Goal: Obtain resource: Obtain resource

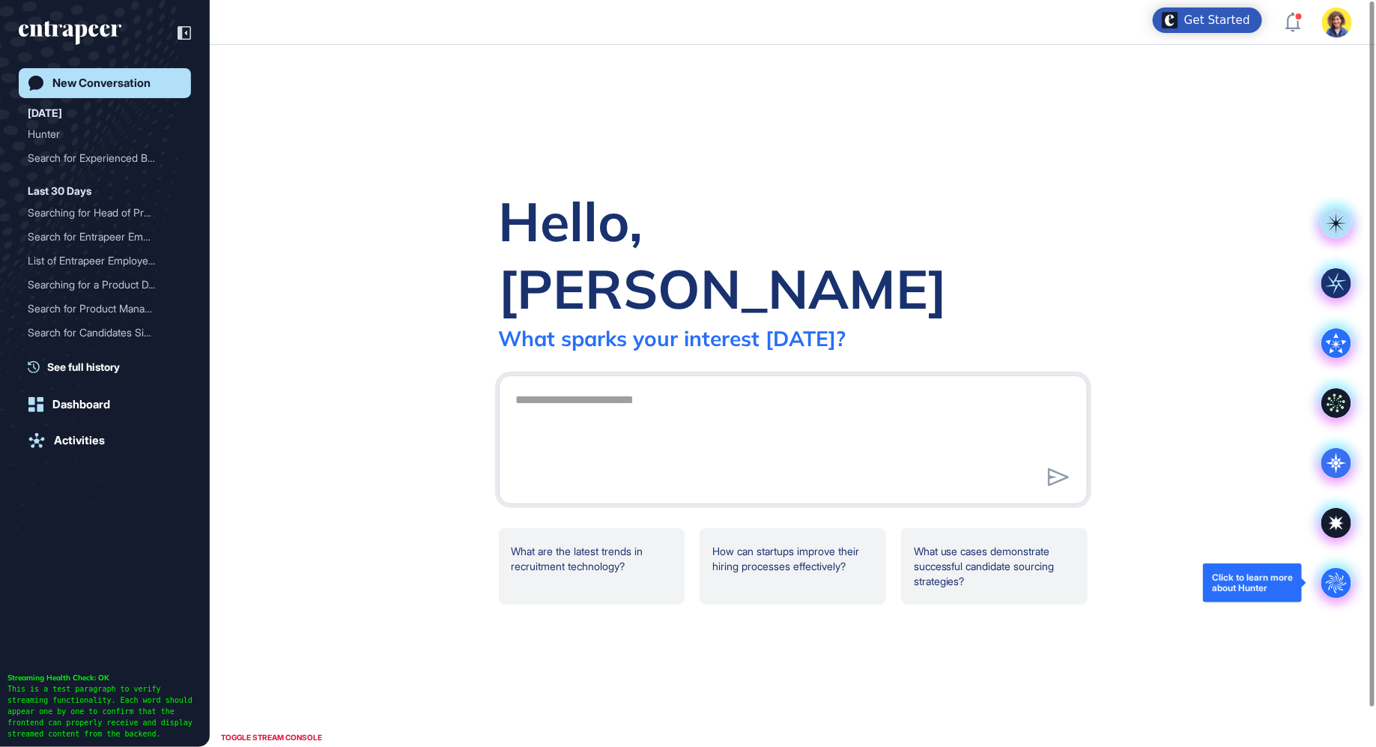
click at [1338, 575] on icon at bounding box center [1335, 582] width 20 height 20
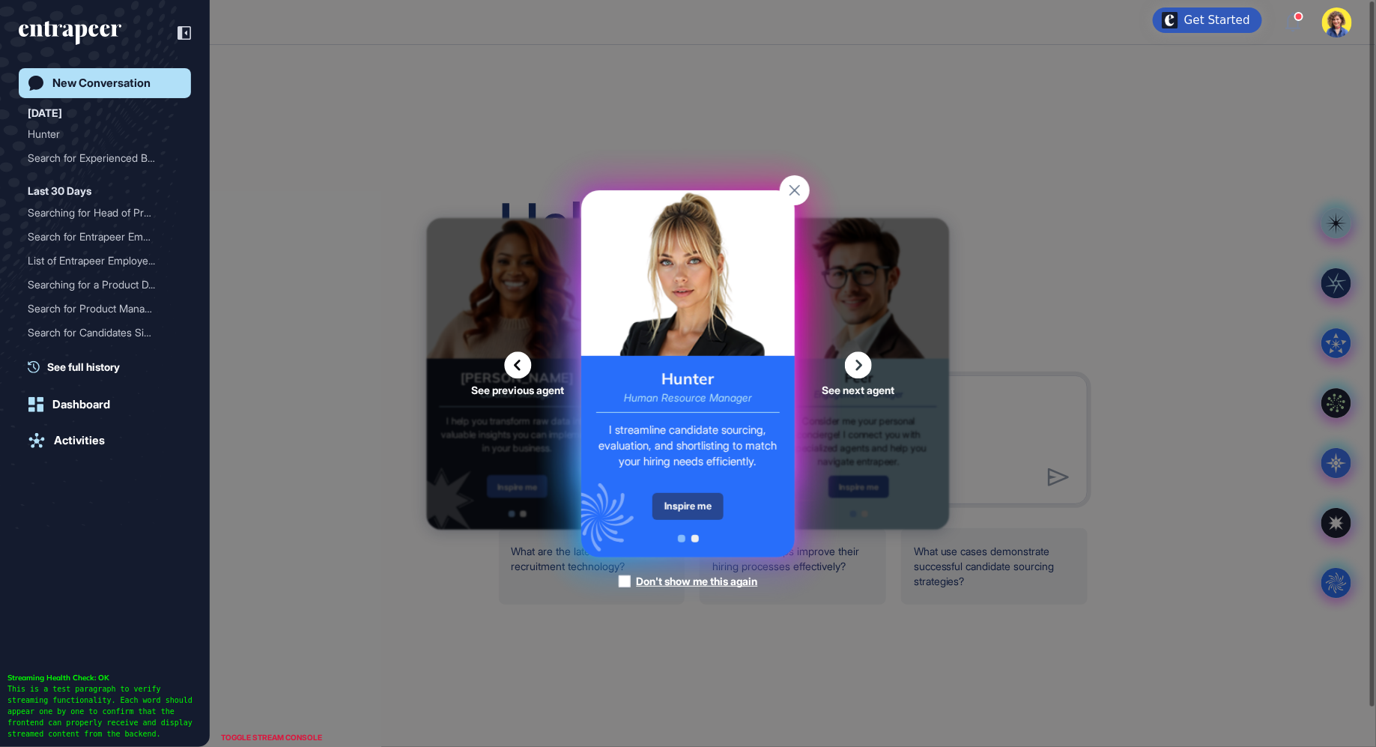
click at [676, 506] on div "Inspire me" at bounding box center [687, 506] width 71 height 27
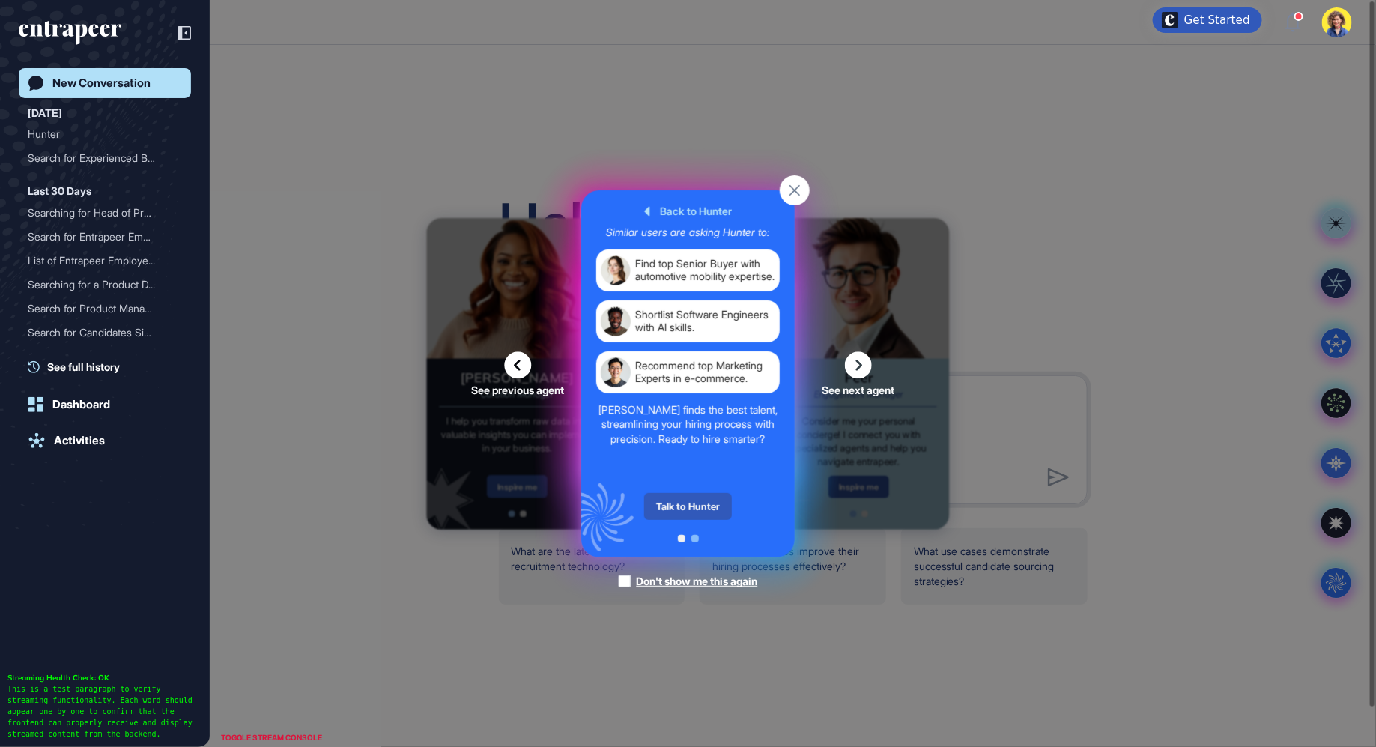
click at [675, 506] on div "Talk to Hunter" at bounding box center [688, 506] width 88 height 27
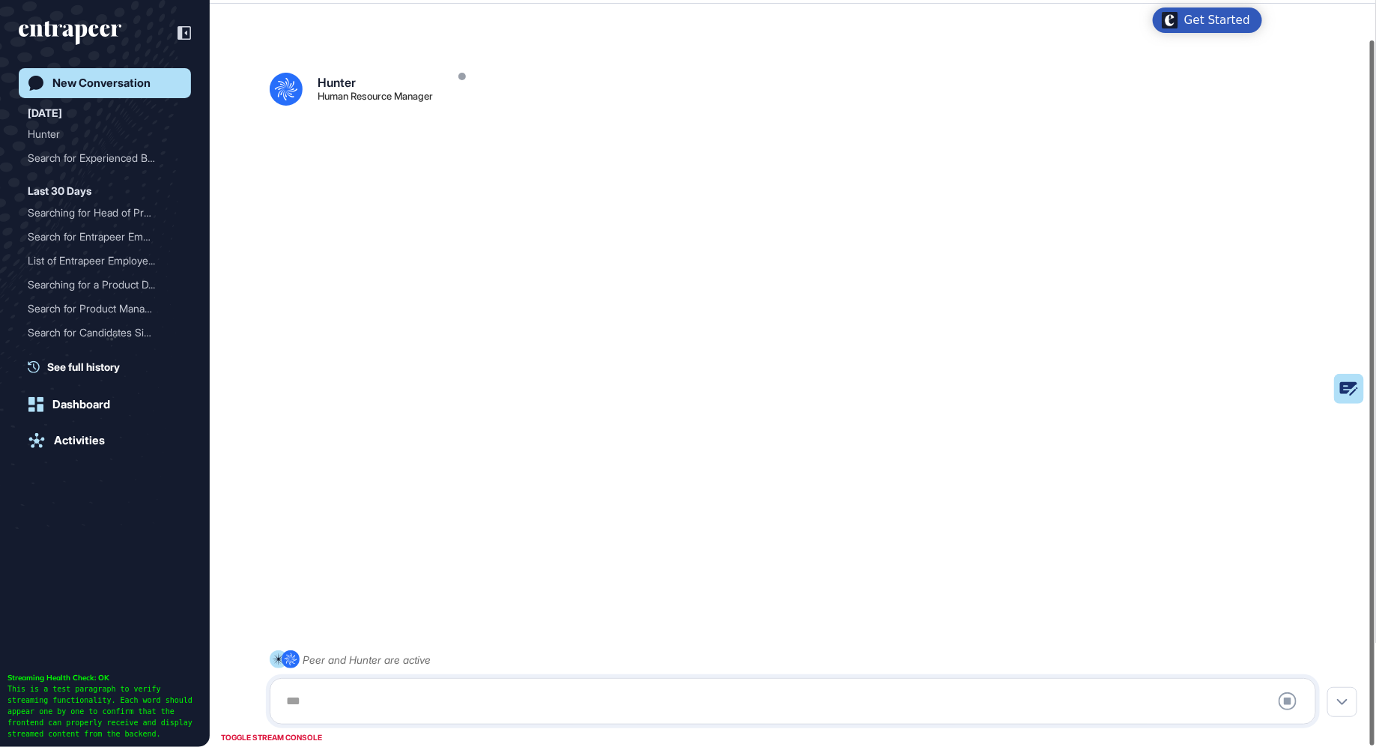
scroll to position [41, 0]
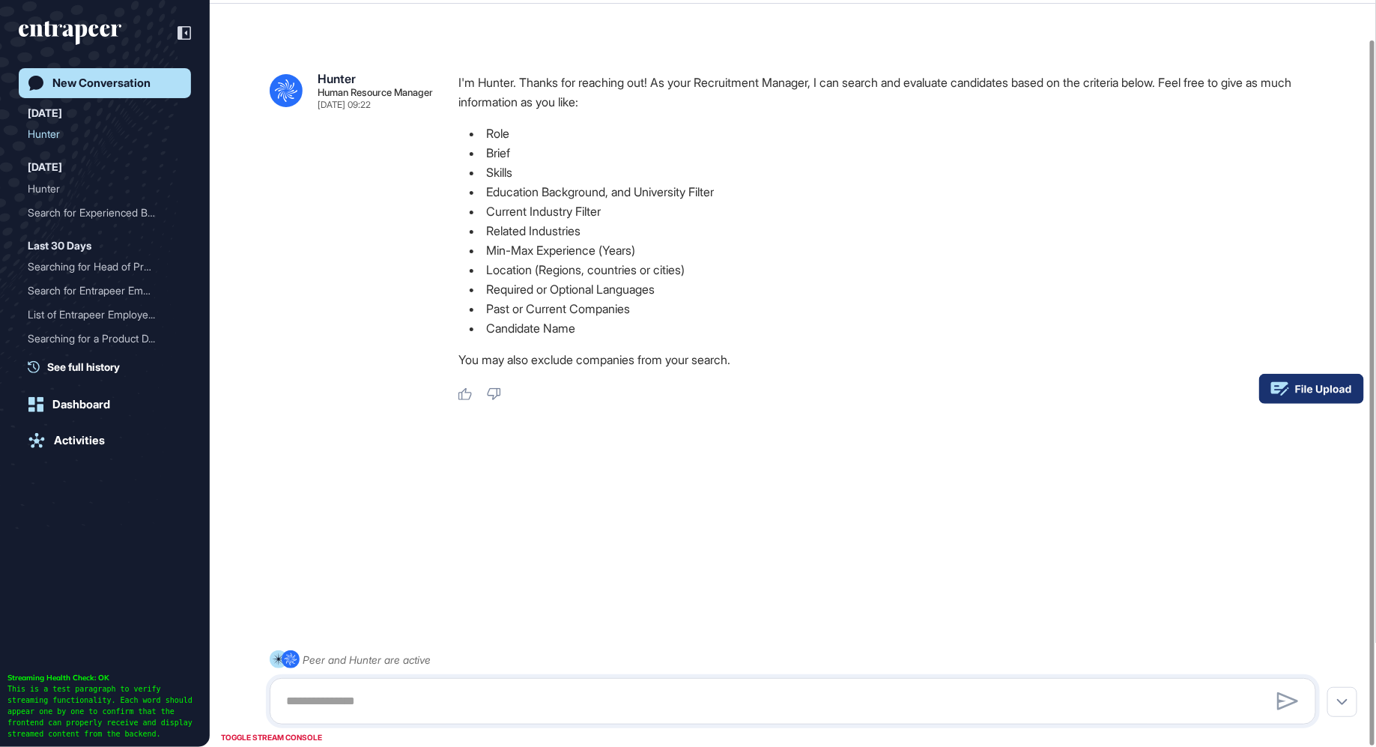
click at [1347, 382] on rect at bounding box center [1311, 389] width 105 height 30
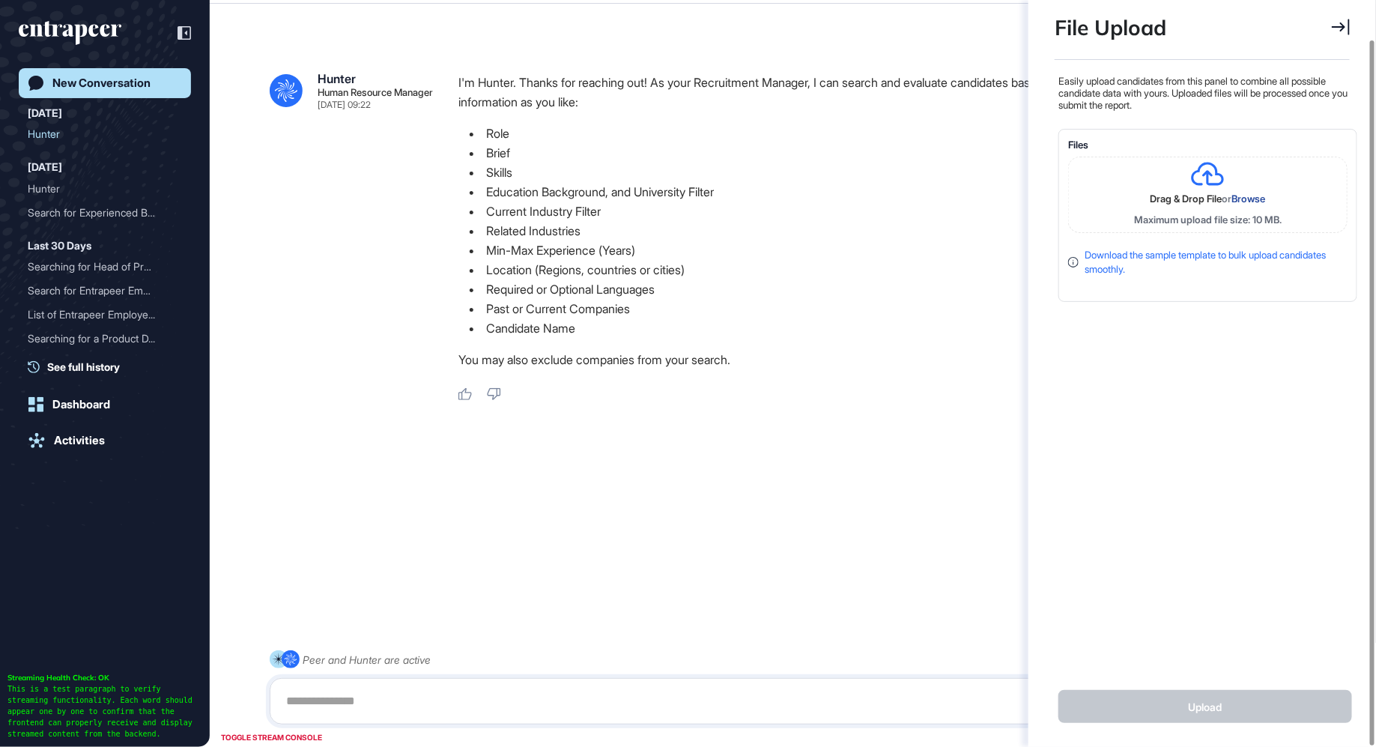
scroll to position [6, 1]
click at [1213, 199] on span "Drag & Drop File" at bounding box center [1186, 198] width 72 height 12
click at [1236, 249] on link "Download the sample template to bulk upload candidates smoothly." at bounding box center [1204, 262] width 241 height 27
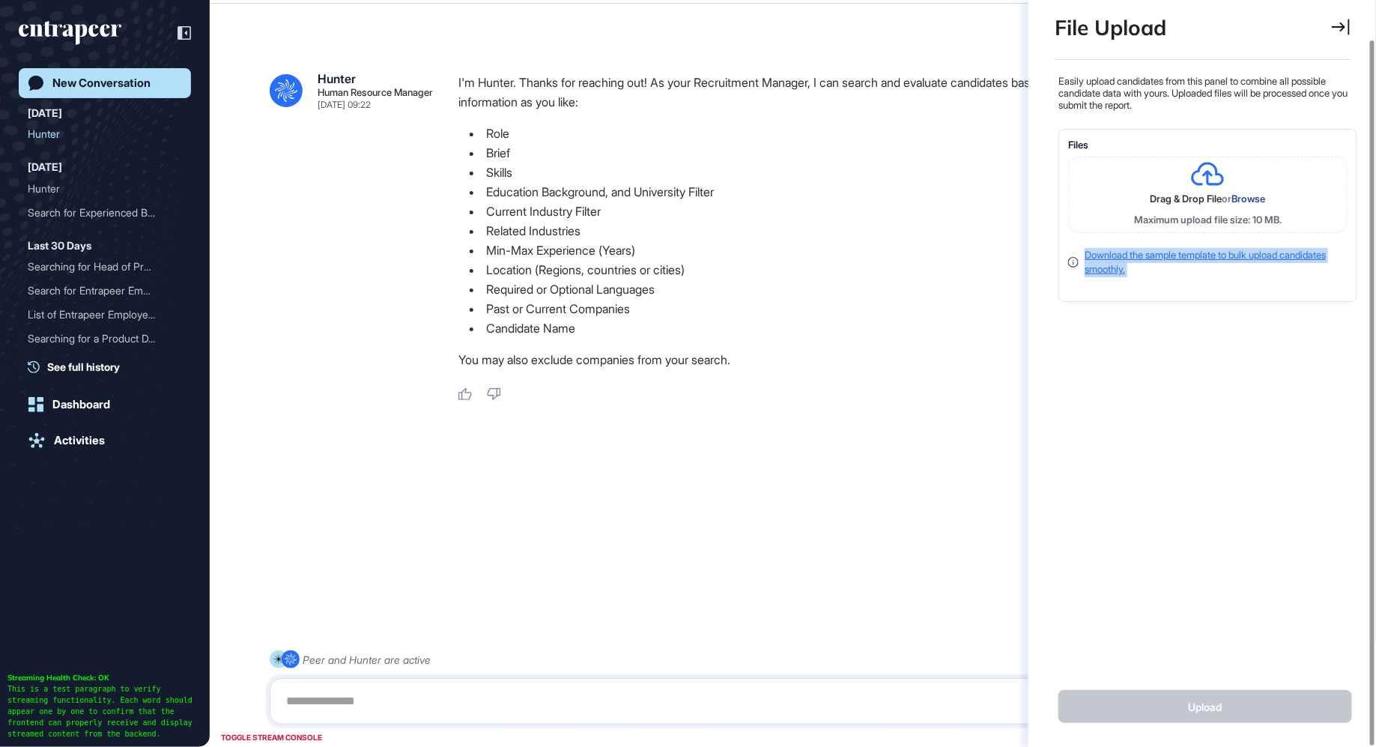
click at [1236, 249] on link "Download the sample template to bulk upload candidates smoothly." at bounding box center [1204, 262] width 241 height 27
click at [1201, 357] on div "Easily upload candidates from this panel to combine all possible candidate data…" at bounding box center [1205, 363] width 303 height 576
click at [1342, 28] on icon at bounding box center [1340, 27] width 18 height 16
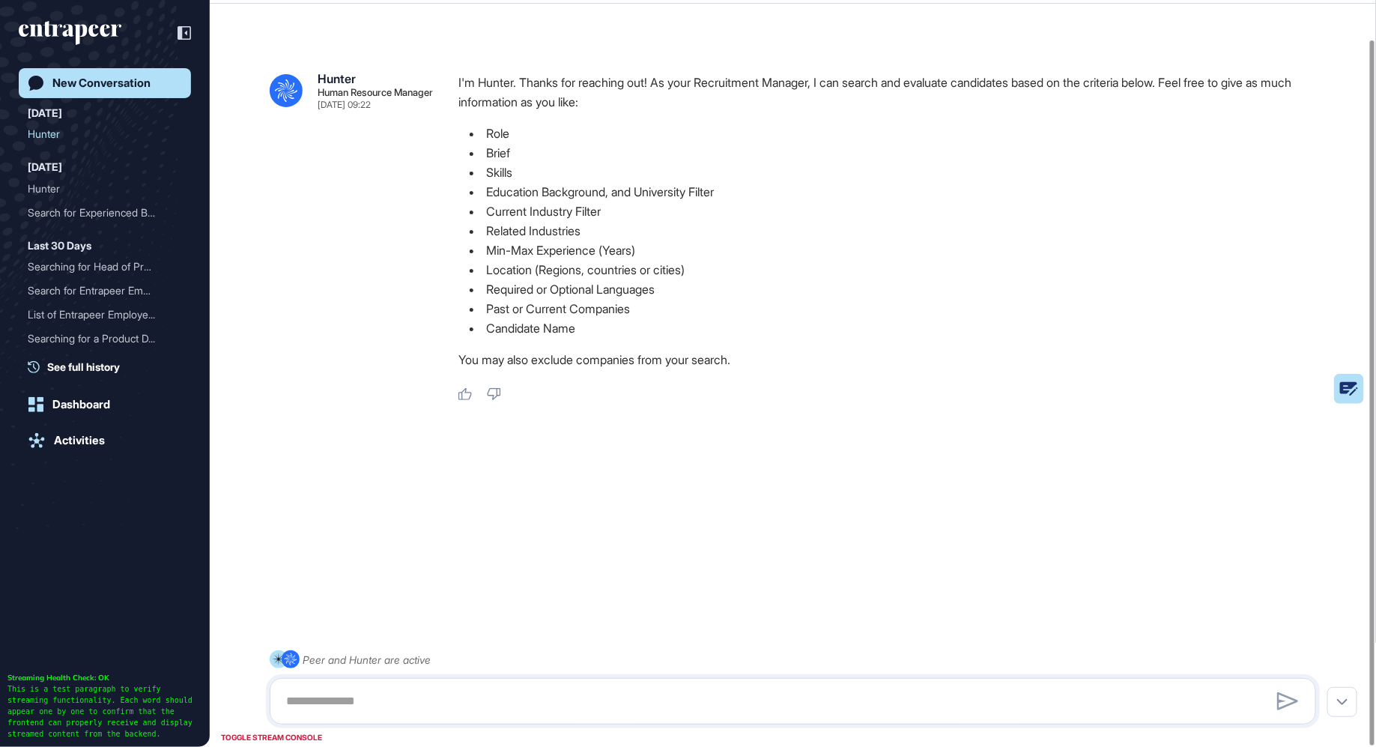
scroll to position [551, 4]
click at [1078, 435] on div at bounding box center [793, 456] width 1046 height 60
click at [1352, 389] on rect at bounding box center [1311, 389] width 105 height 30
click at [1322, 390] on icon at bounding box center [1322, 389] width 55 height 10
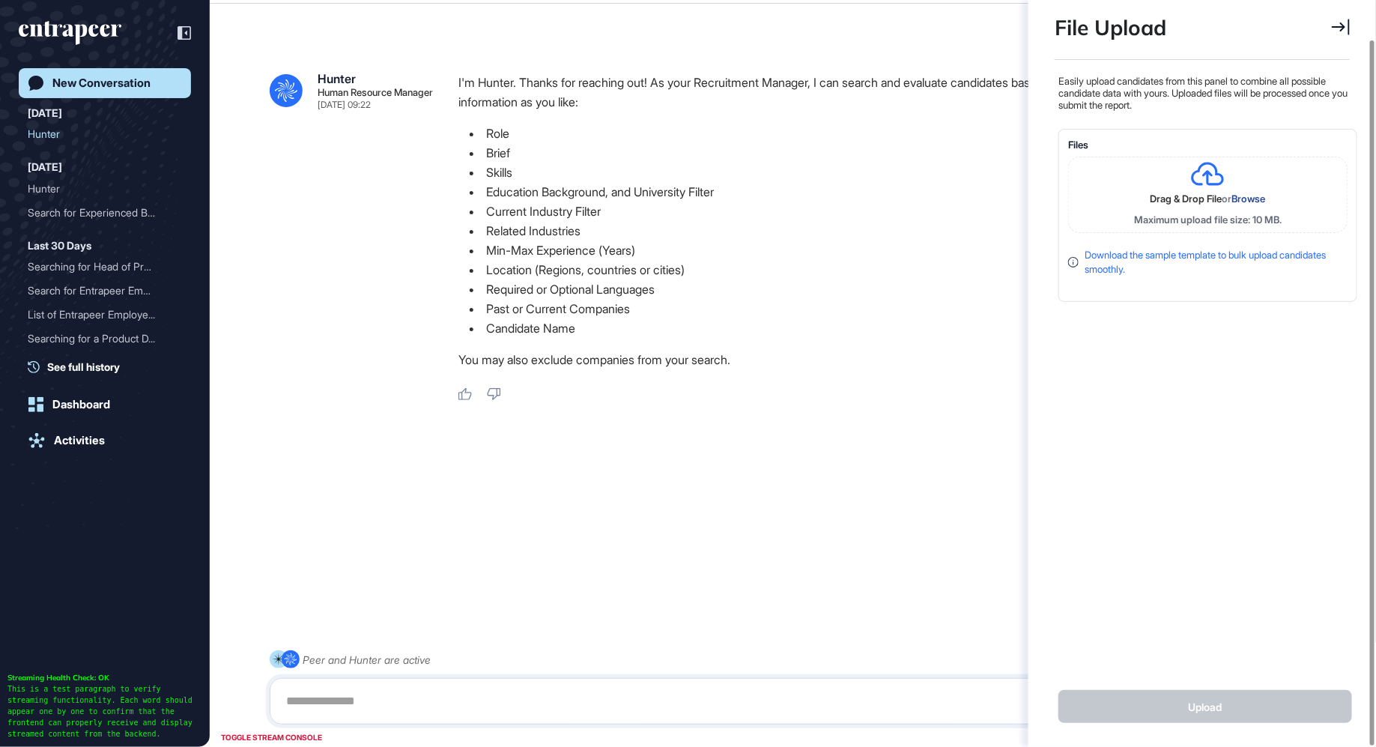
scroll to position [6, 1]
click at [1265, 192] on div "Drag & Drop File or Browse" at bounding box center [1208, 199] width 148 height 15
click at [1191, 254] on link "Download the sample template to bulk upload candidates smoothly." at bounding box center [1204, 262] width 241 height 27
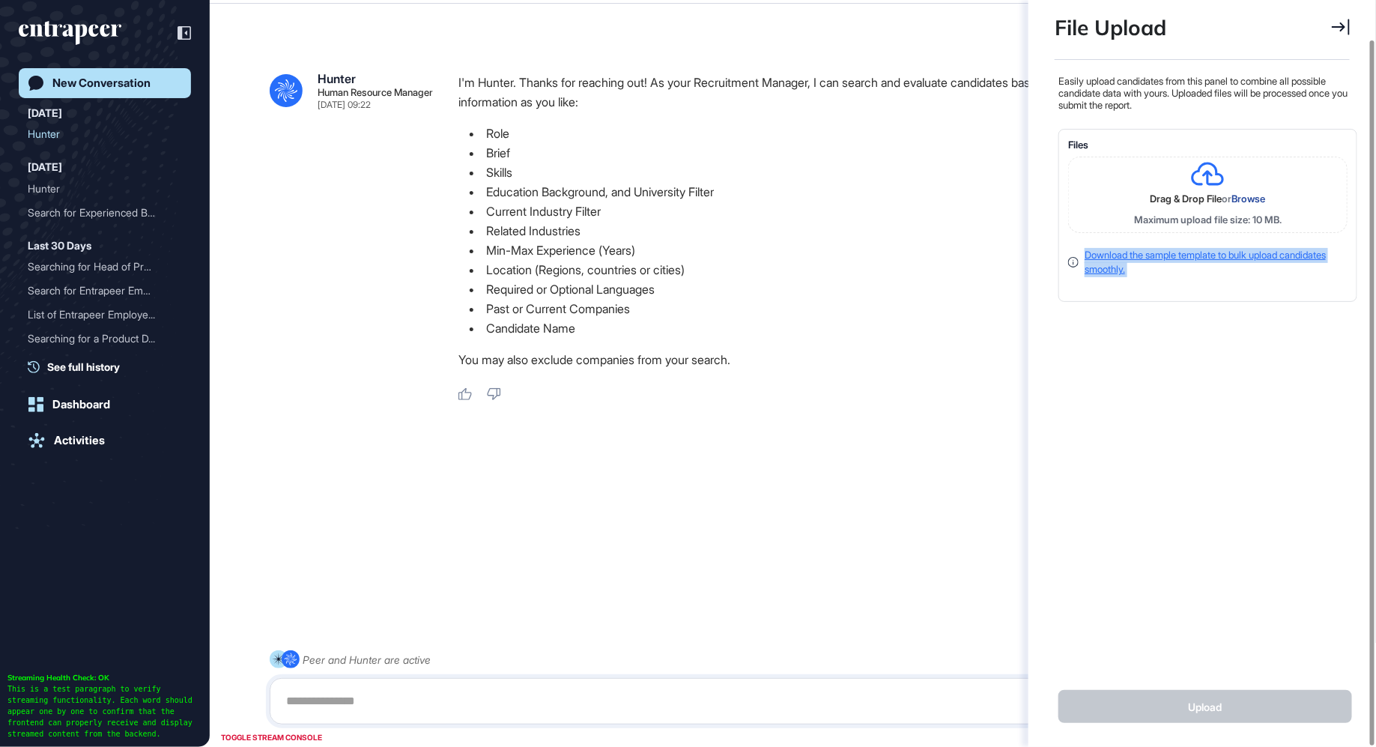
click at [1191, 254] on link "Download the sample template to bulk upload candidates smoothly." at bounding box center [1204, 262] width 241 height 27
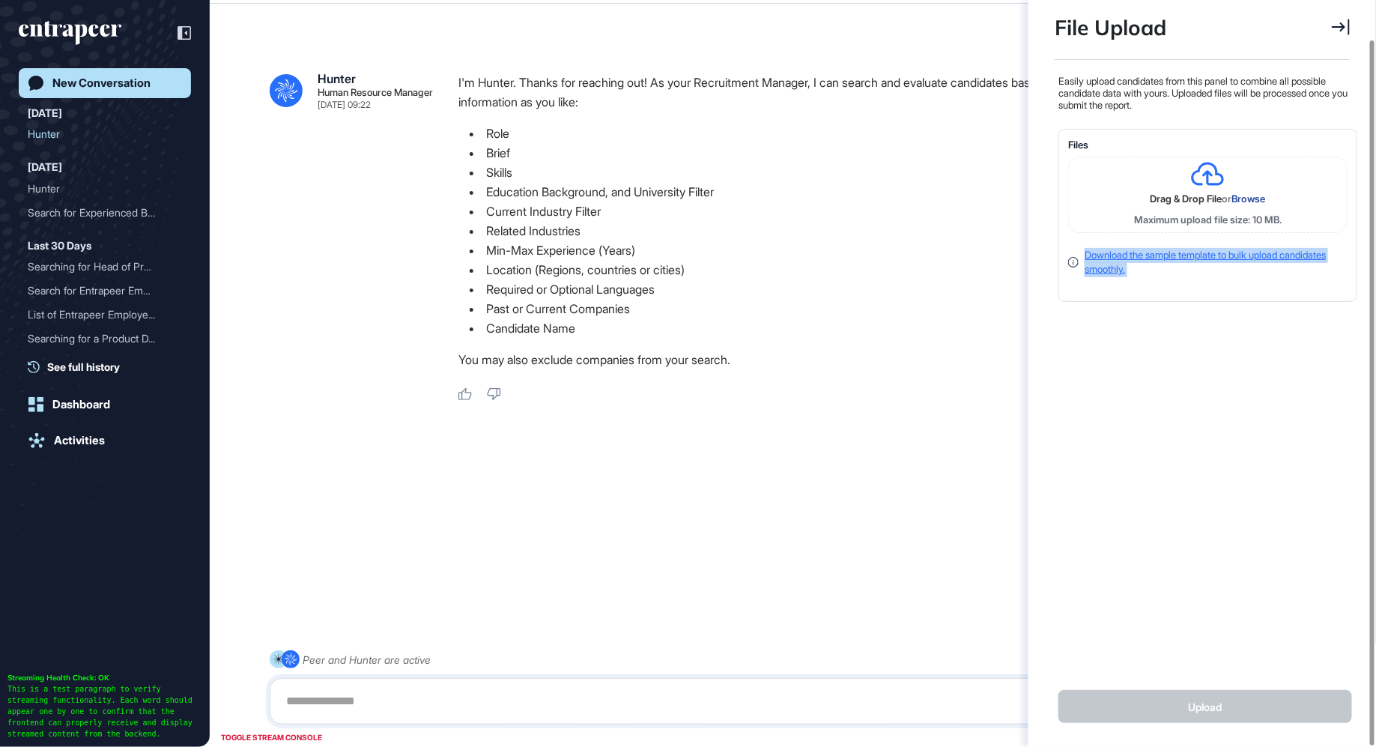
click at [1191, 254] on link "Download the sample template to bulk upload candidates smoothly." at bounding box center [1204, 262] width 241 height 27
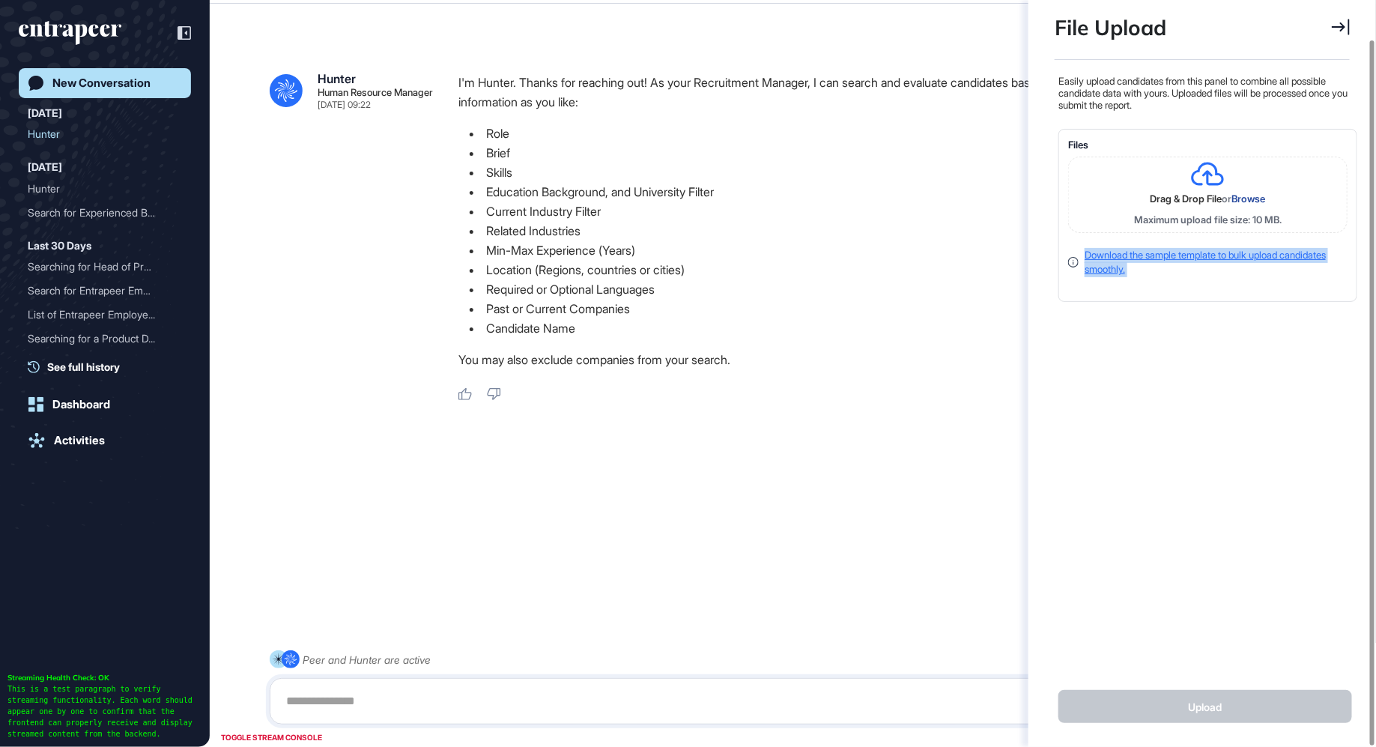
click at [1191, 254] on link "Download the sample template to bulk upload candidates smoothly." at bounding box center [1204, 262] width 241 height 27
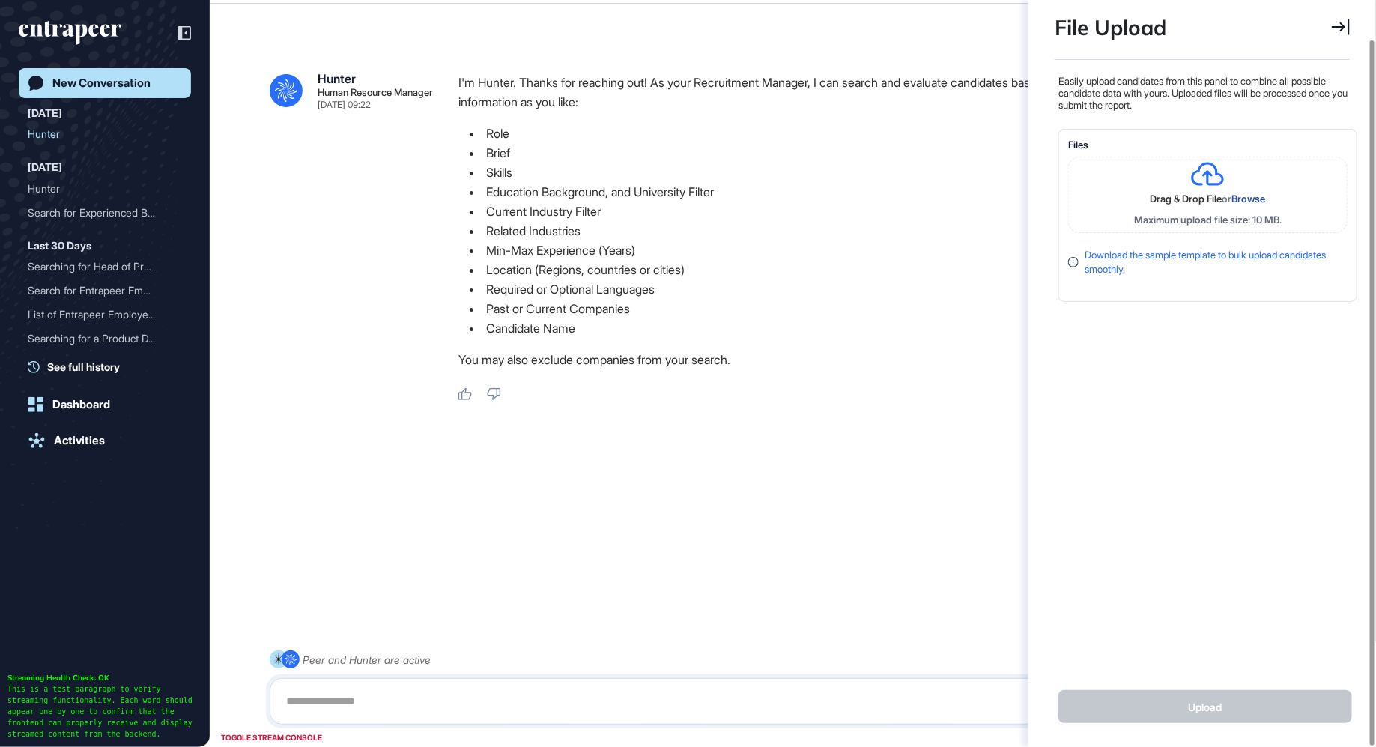
click at [1181, 424] on div "Easily upload candidates from this panel to combine all possible candidate data…" at bounding box center [1205, 363] width 303 height 576
click at [1138, 258] on link "Download the sample template to bulk upload candidates smoothly." at bounding box center [1204, 262] width 241 height 27
click at [1159, 378] on div "Easily upload candidates from this panel to combine all possible candidate data…" at bounding box center [1205, 363] width 303 height 576
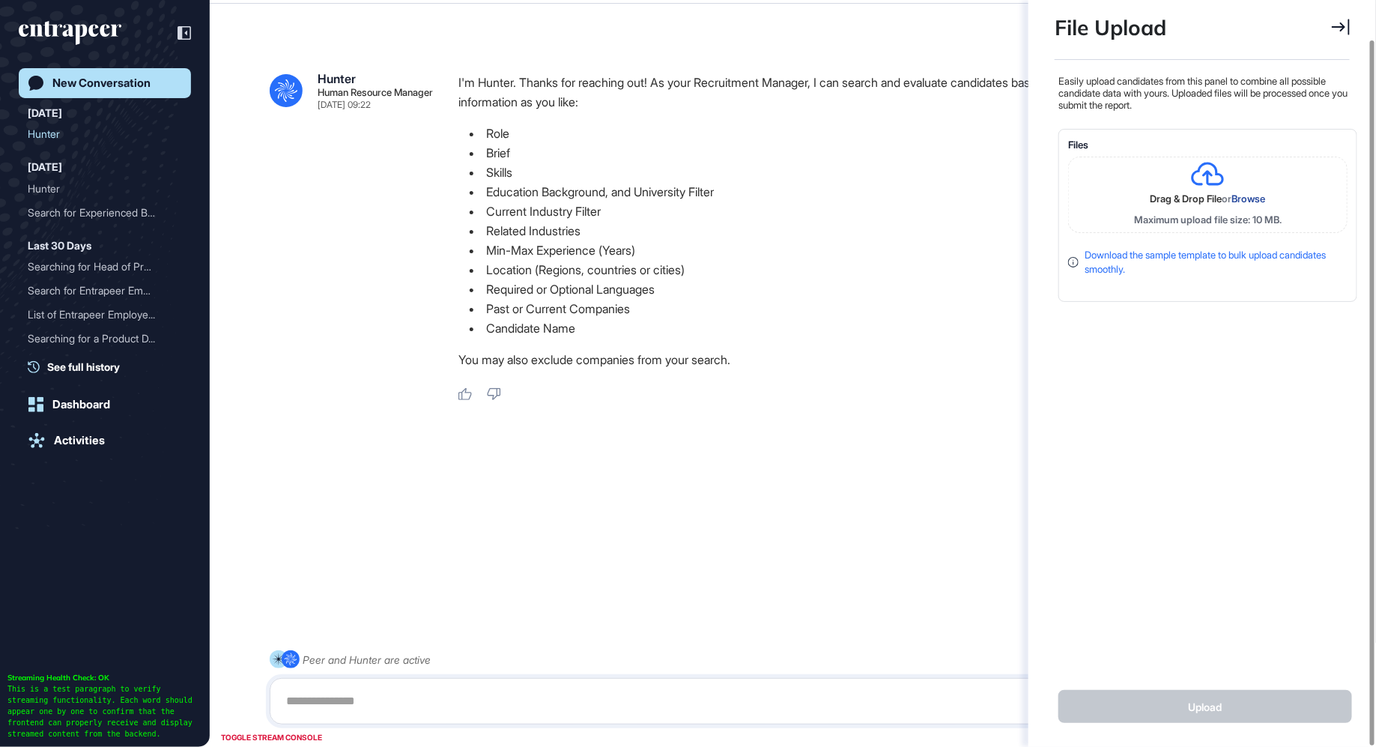
click at [1342, 25] on icon at bounding box center [1340, 27] width 18 height 16
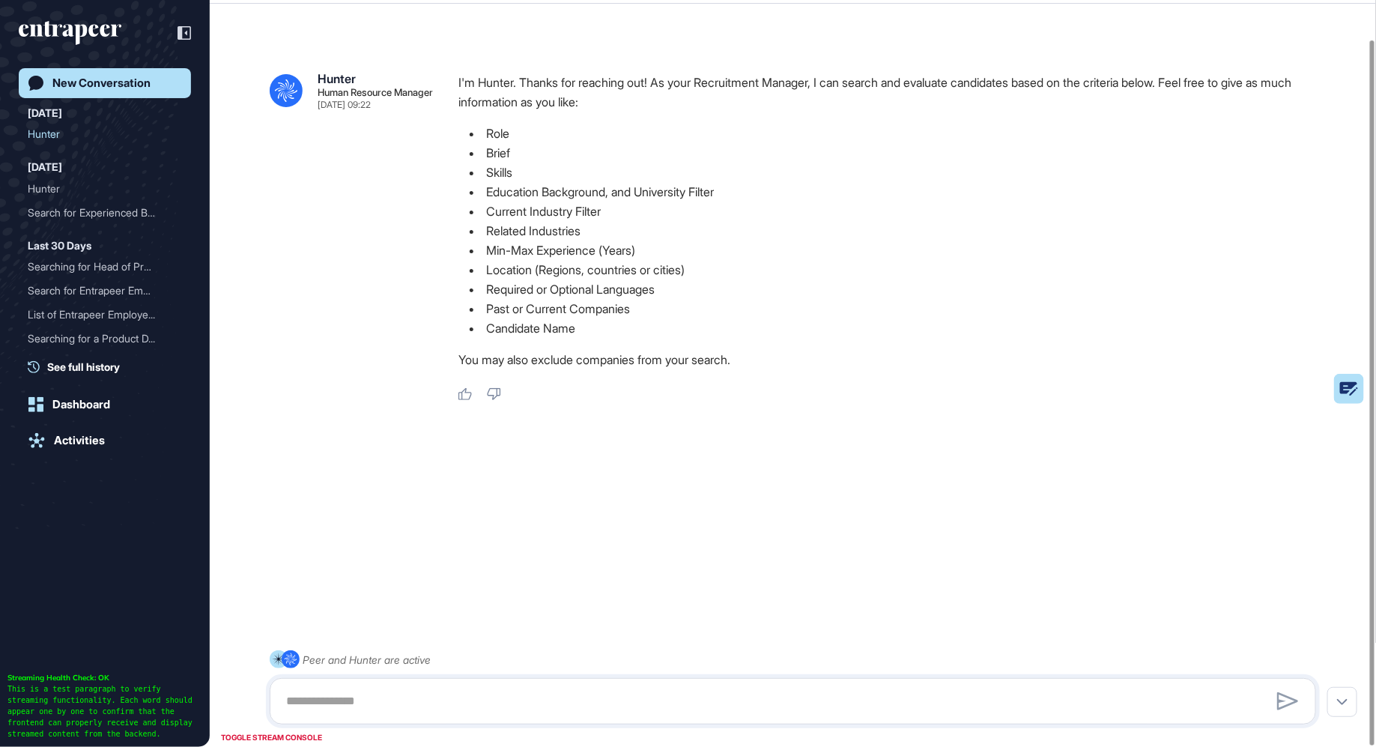
scroll to position [551, 4]
click at [1350, 376] on rect at bounding box center [1311, 389] width 105 height 30
click at [1339, 389] on rect at bounding box center [1311, 389] width 105 height 30
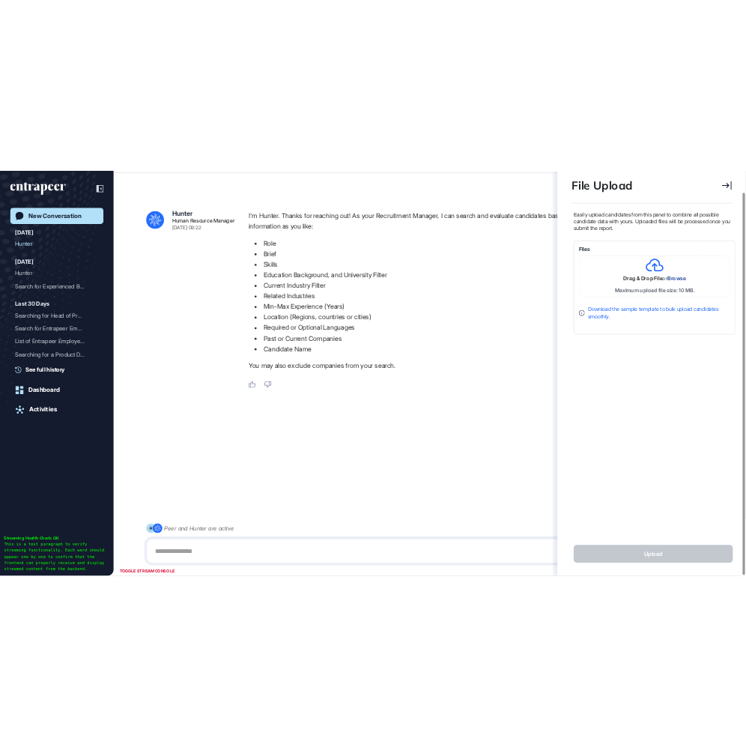
scroll to position [6, 1]
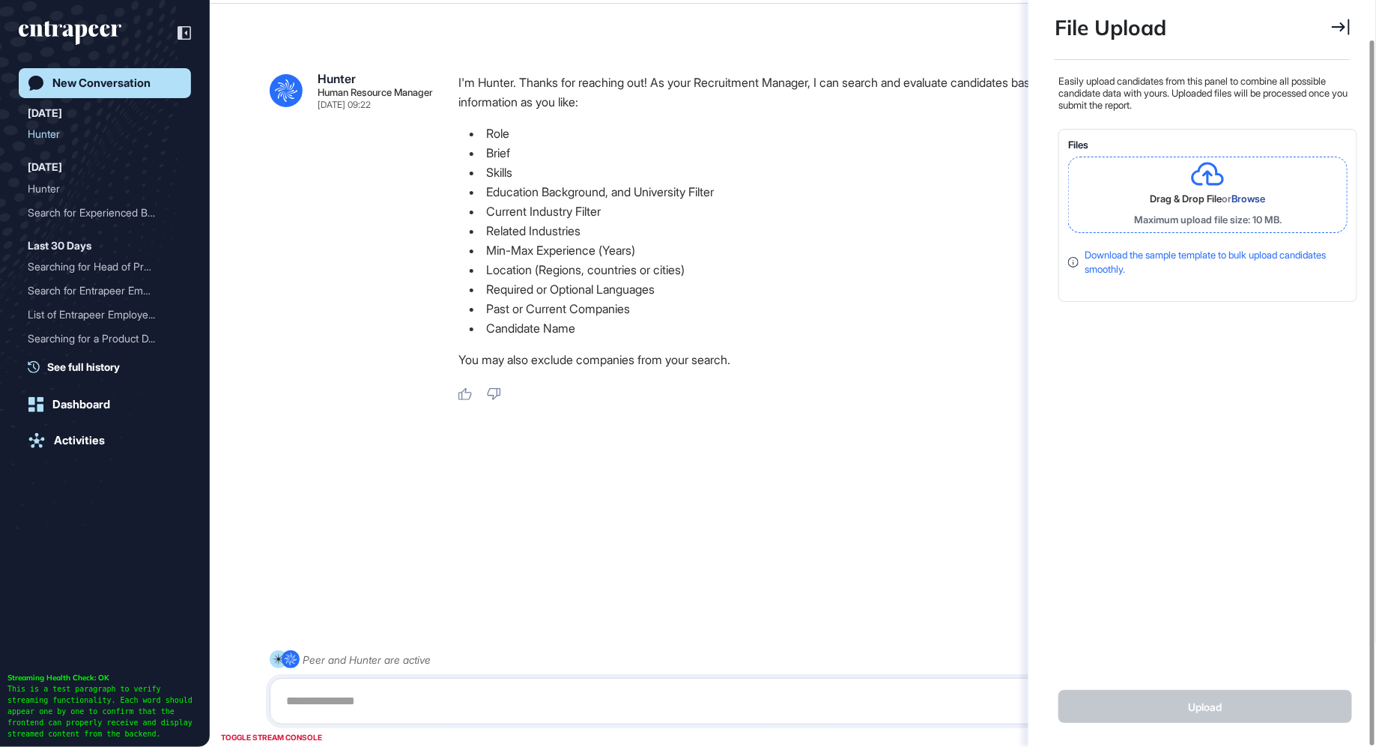
click at [1246, 200] on span "Browse" at bounding box center [1249, 198] width 34 height 12
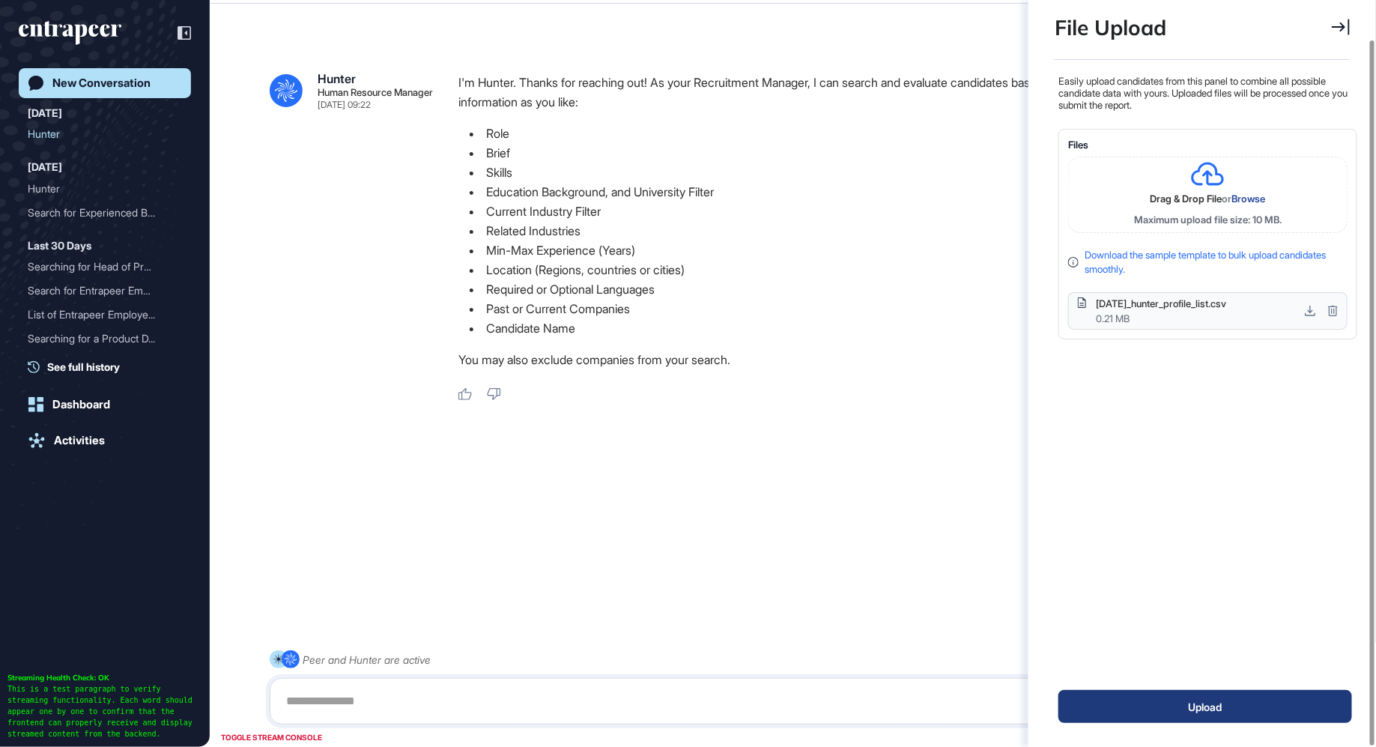
click at [1151, 707] on button "Upload" at bounding box center [1205, 706] width 294 height 33
click at [1248, 243] on div "Drag & Drop File or Browse Maximum upload file size: 10 MB. Download the sample…" at bounding box center [1207, 243] width 279 height 173
click at [1247, 251] on link "Download the sample template to bulk upload candidates smoothly." at bounding box center [1204, 262] width 241 height 27
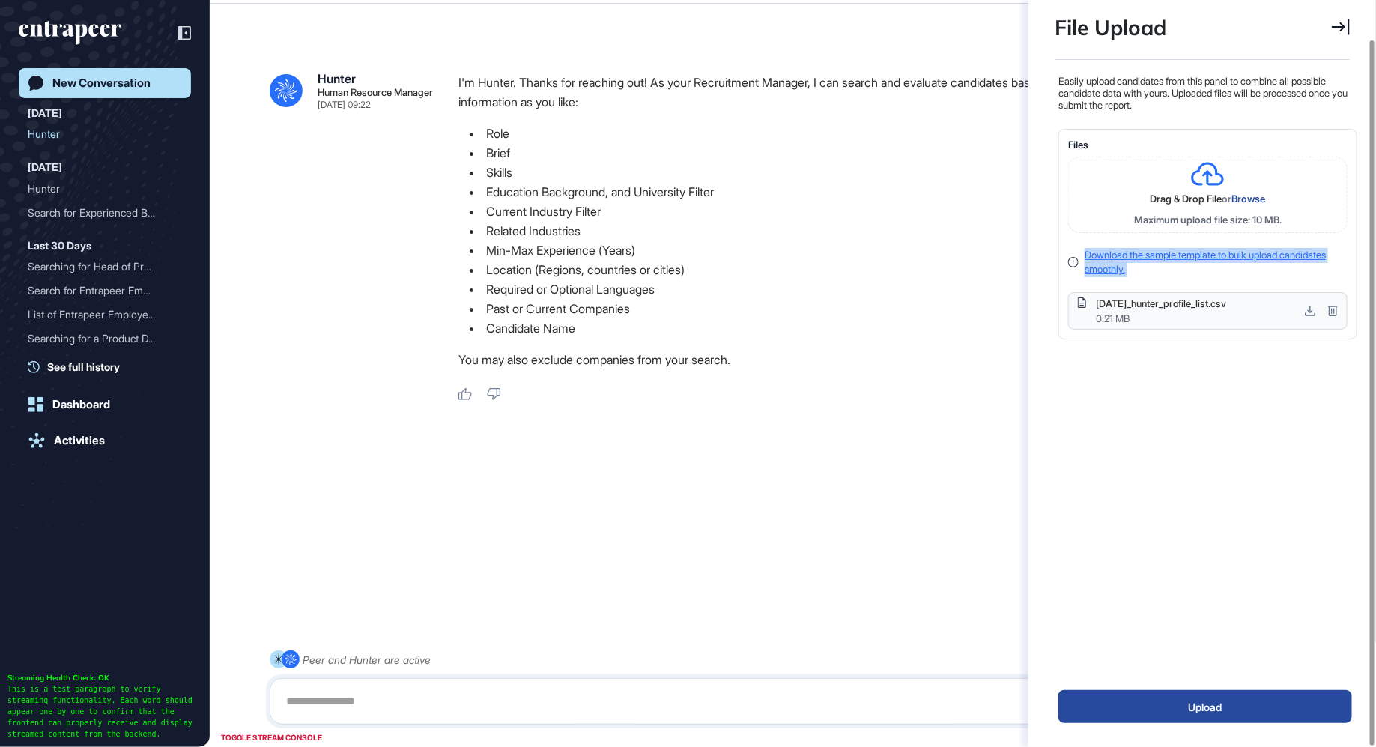
click at [1247, 251] on link "Download the sample template to bulk upload candidates smoothly." at bounding box center [1204, 262] width 241 height 27
click at [1250, 492] on div "Easily upload candidates from this panel to combine all possible candidate data…" at bounding box center [1205, 363] width 303 height 576
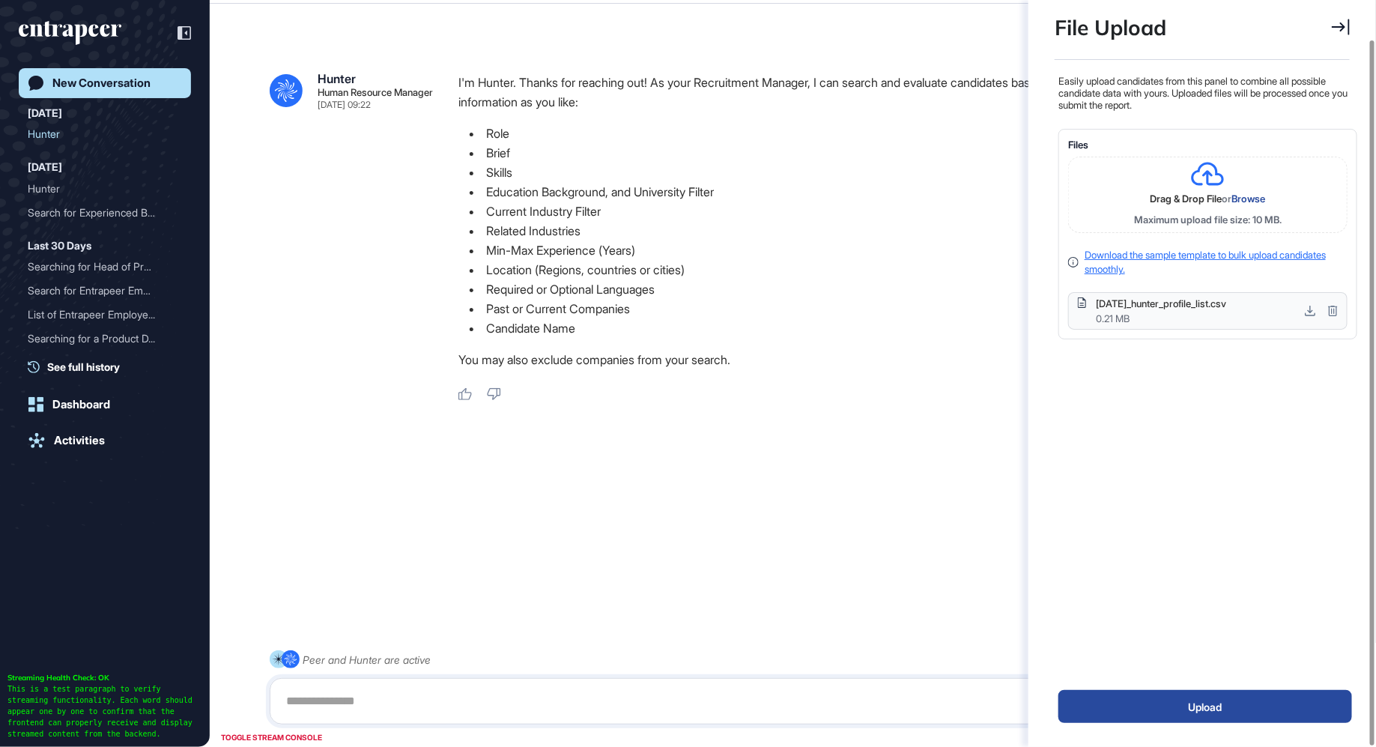
click at [1150, 256] on link "Download the sample template to bulk upload candidates smoothly." at bounding box center [1204, 262] width 241 height 27
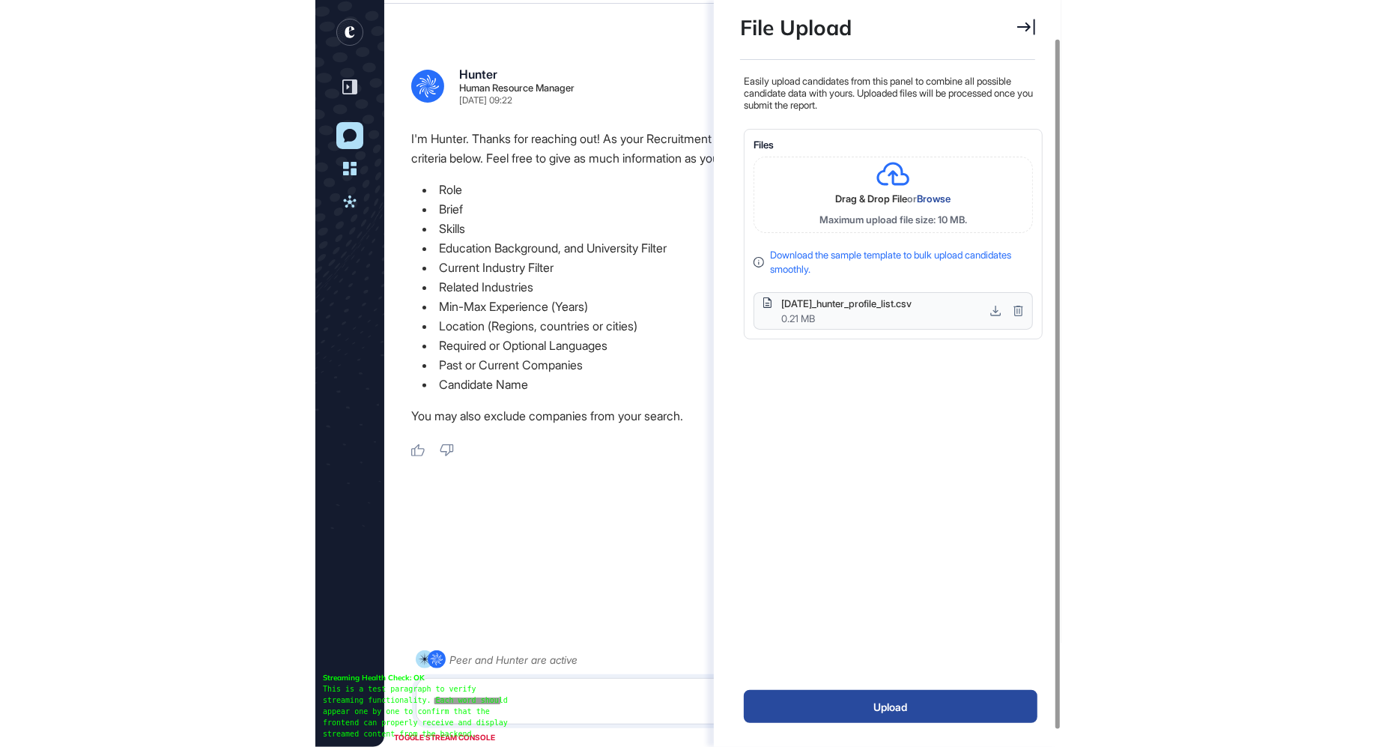
scroll to position [747, 746]
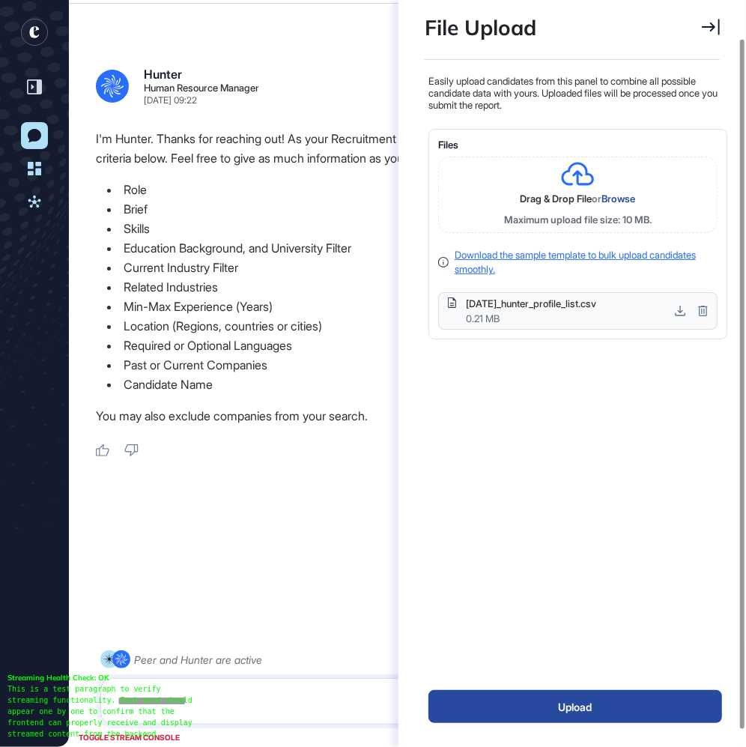
click at [493, 257] on link "Download the sample template to bulk upload candidates smoothly." at bounding box center [575, 262] width 241 height 27
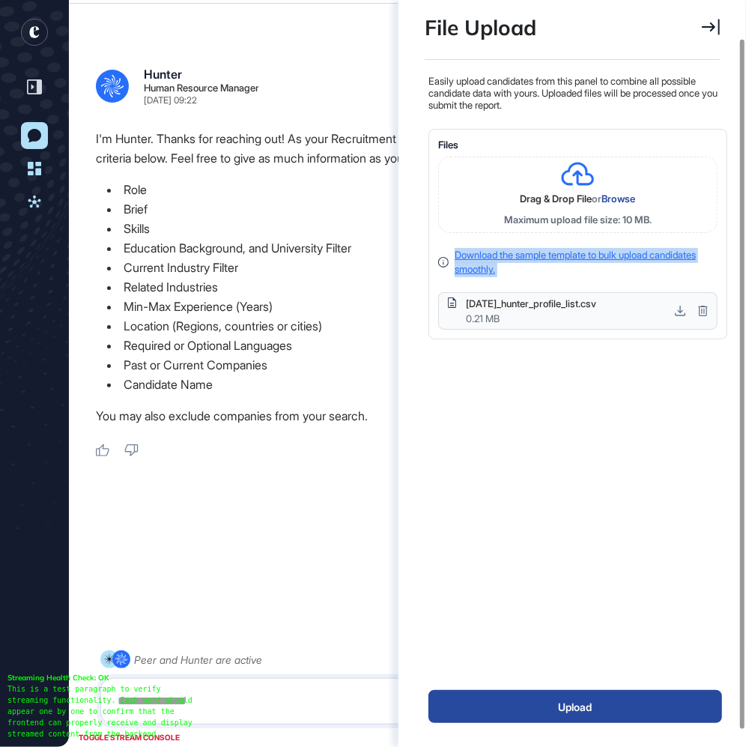
click at [493, 257] on link "Download the sample template to bulk upload candidates smoothly." at bounding box center [575, 262] width 241 height 27
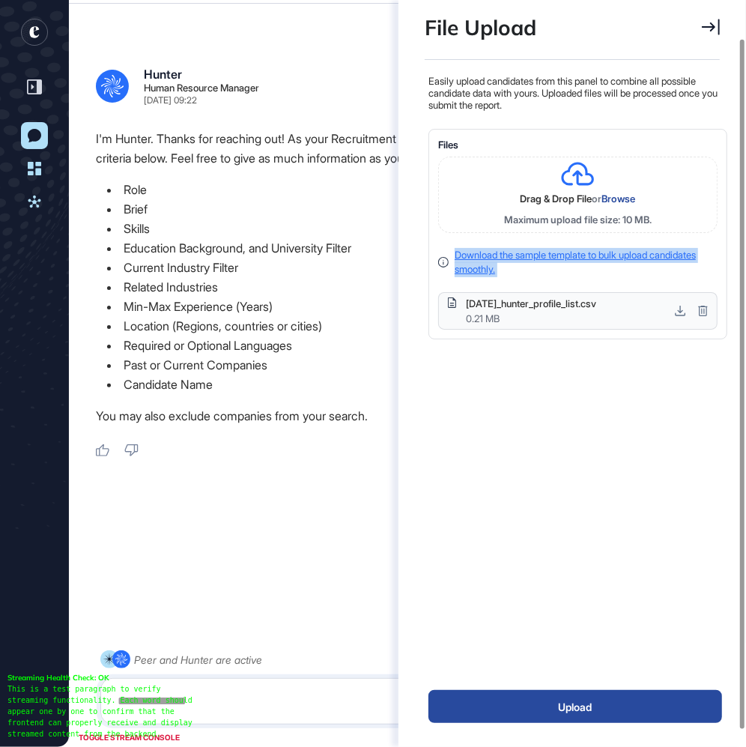
click at [493, 257] on link "Download the sample template to bulk upload candidates smoothly." at bounding box center [575, 262] width 241 height 27
click at [565, 244] on div "Drag & Drop File or Browse Maximum upload file size: 10 MB. Download the sample…" at bounding box center [577, 243] width 279 height 173
click at [569, 264] on p "Download the sample template to bulk upload candidates smoothly." at bounding box center [586, 262] width 263 height 29
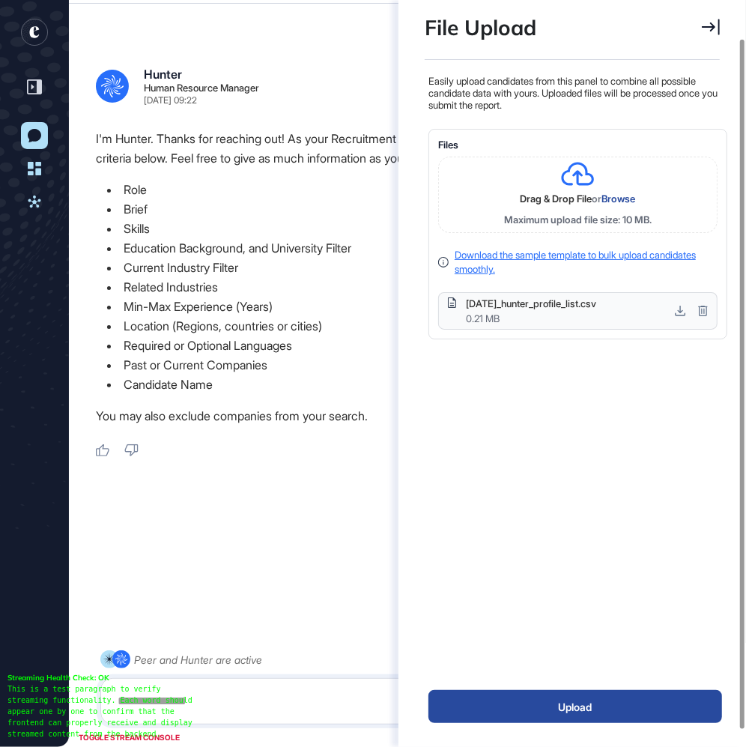
click at [569, 249] on link "Download the sample template to bulk upload candidates smoothly." at bounding box center [575, 262] width 241 height 27
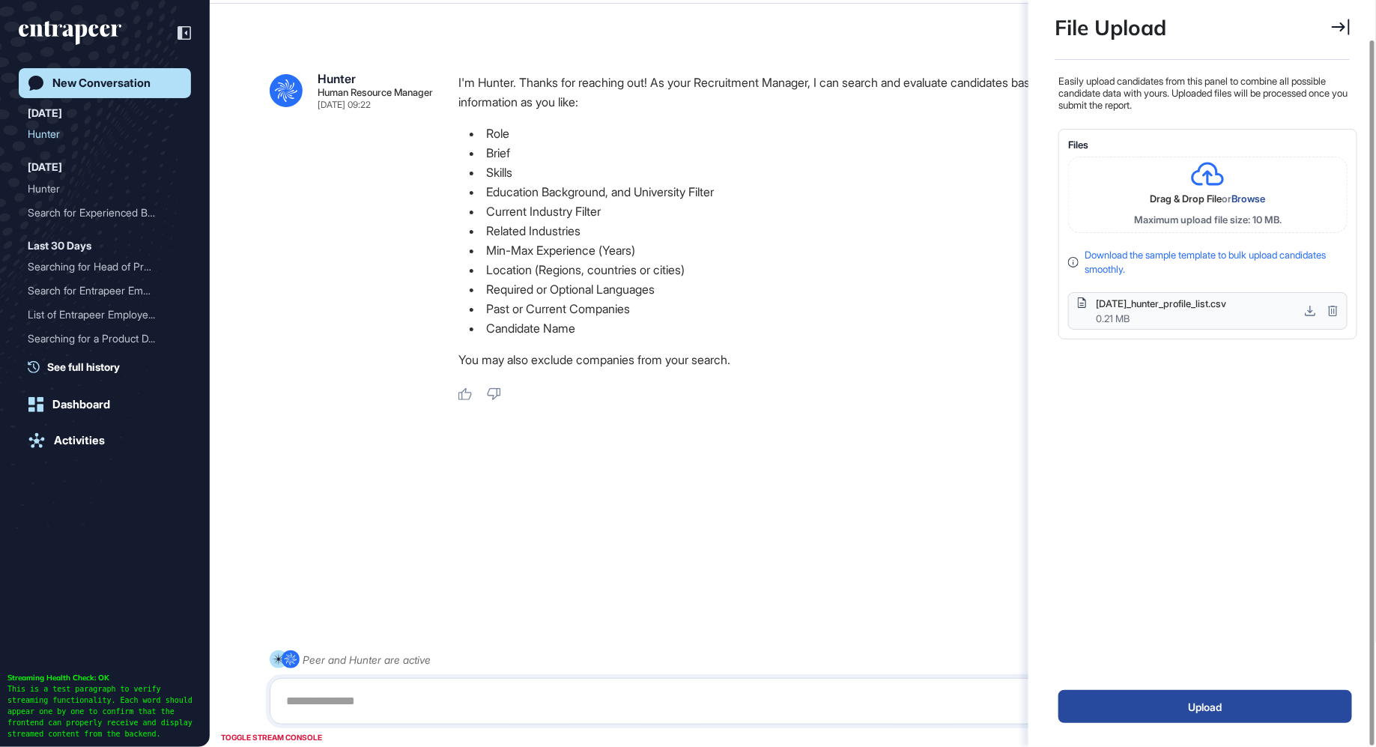
scroll to position [747, 1376]
click at [1340, 26] on icon at bounding box center [1340, 27] width 18 height 16
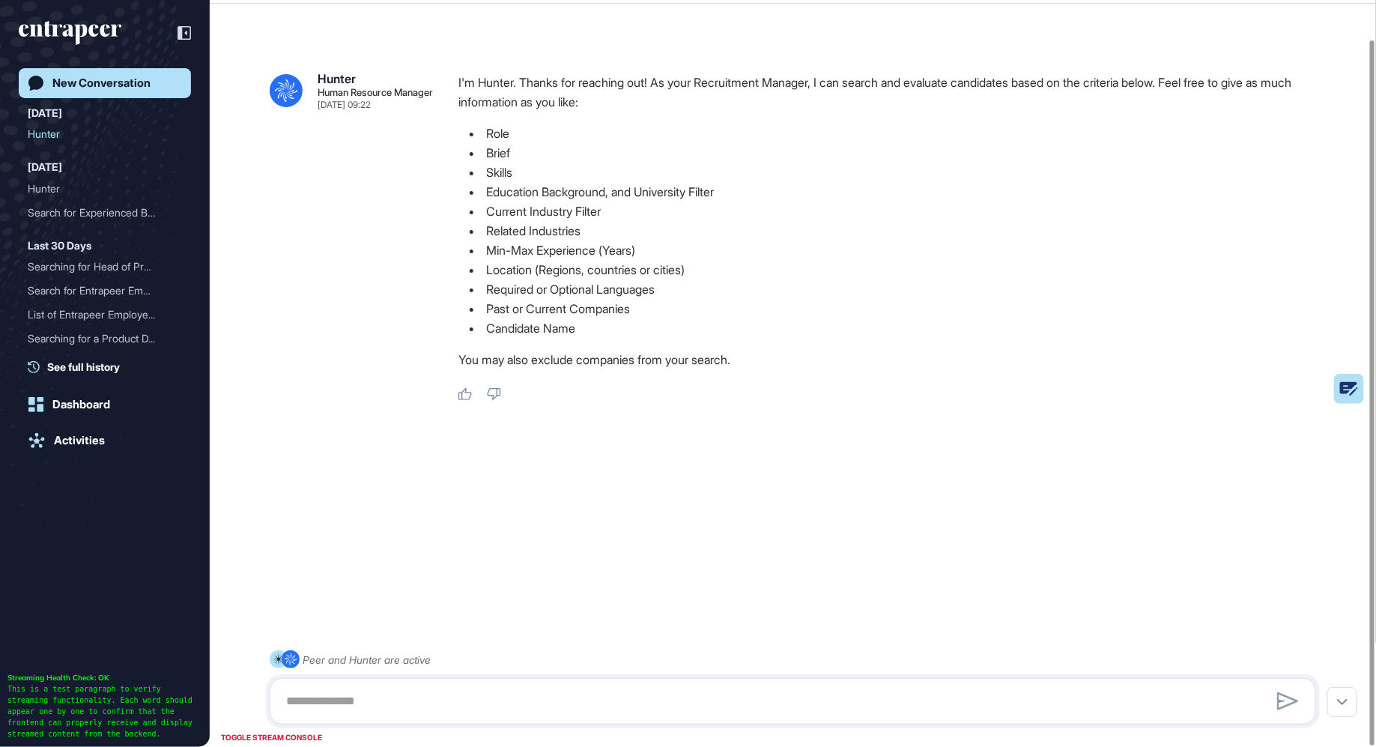
scroll to position [551, 4]
click at [1134, 292] on li "Required or Optional Languages" at bounding box center [892, 288] width 869 height 19
click at [1340, 386] on rect at bounding box center [1311, 389] width 105 height 30
click at [1355, 392] on rect at bounding box center [1311, 389] width 105 height 30
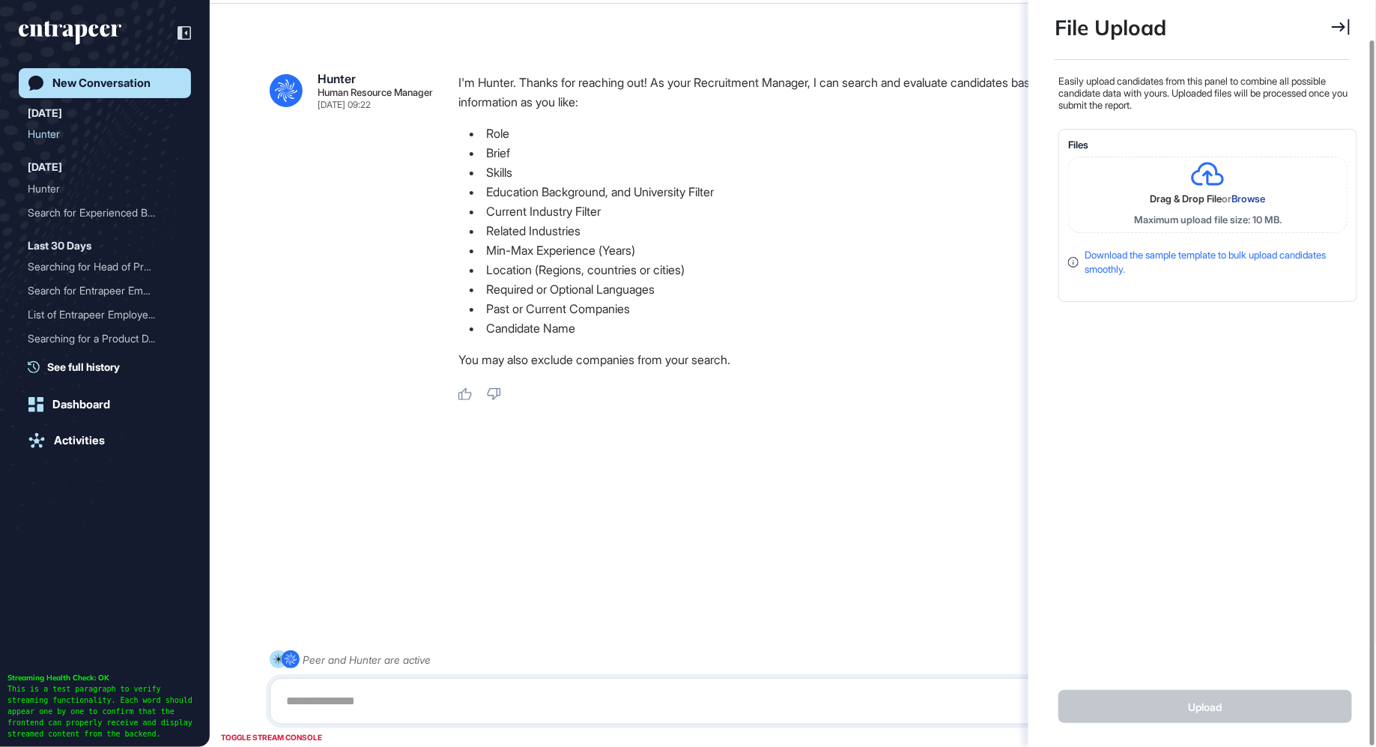
scroll to position [6, 1]
click at [1343, 29] on icon at bounding box center [1340, 27] width 18 height 16
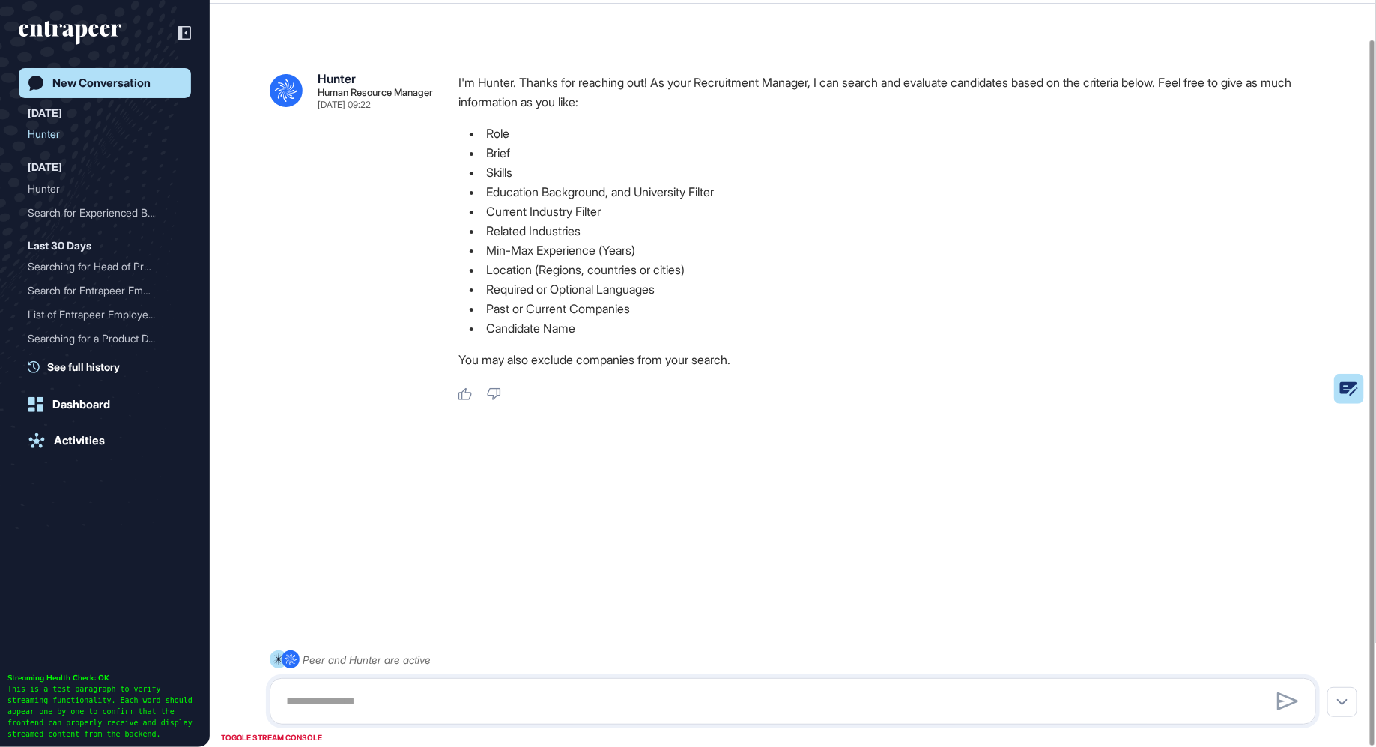
scroll to position [551, 4]
click at [50, 213] on div "Search for Experienced Bu..." at bounding box center [99, 213] width 142 height 24
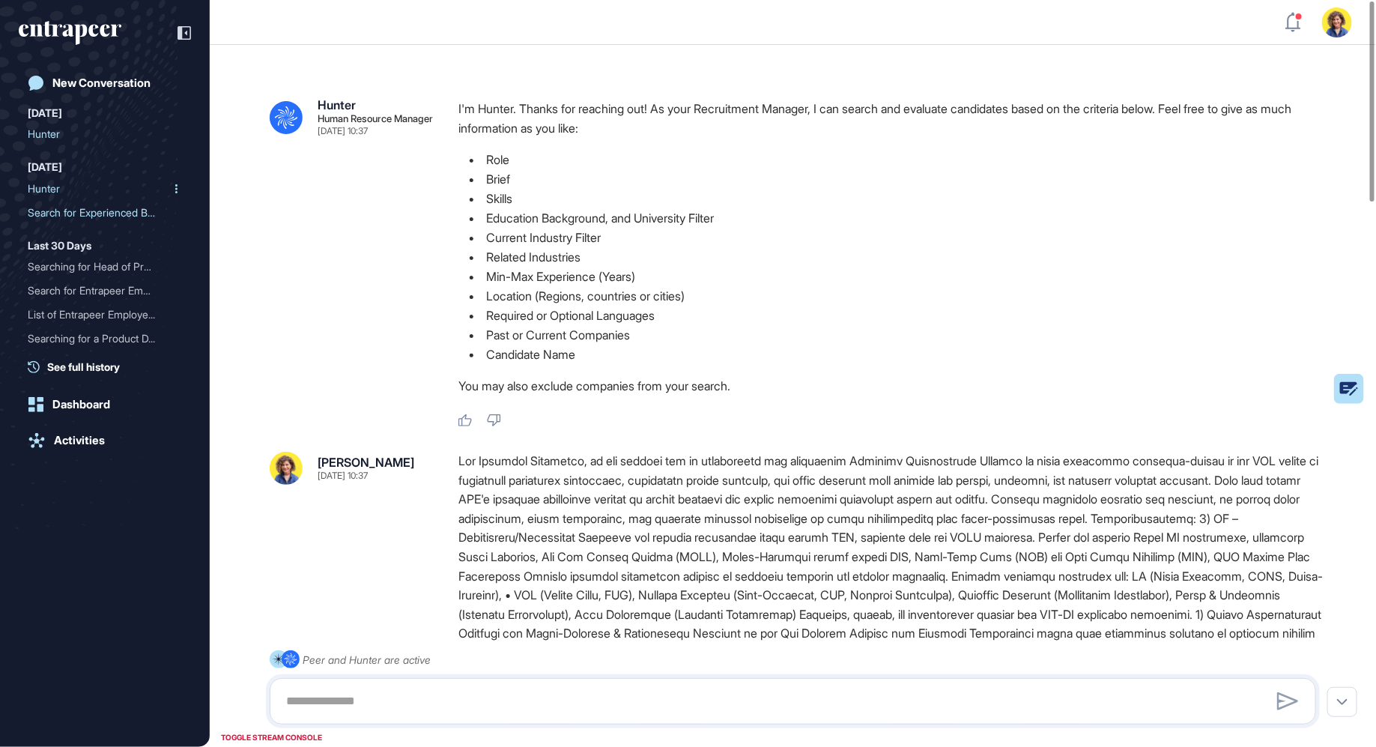
click at [47, 184] on div "Hunter" at bounding box center [99, 189] width 142 height 24
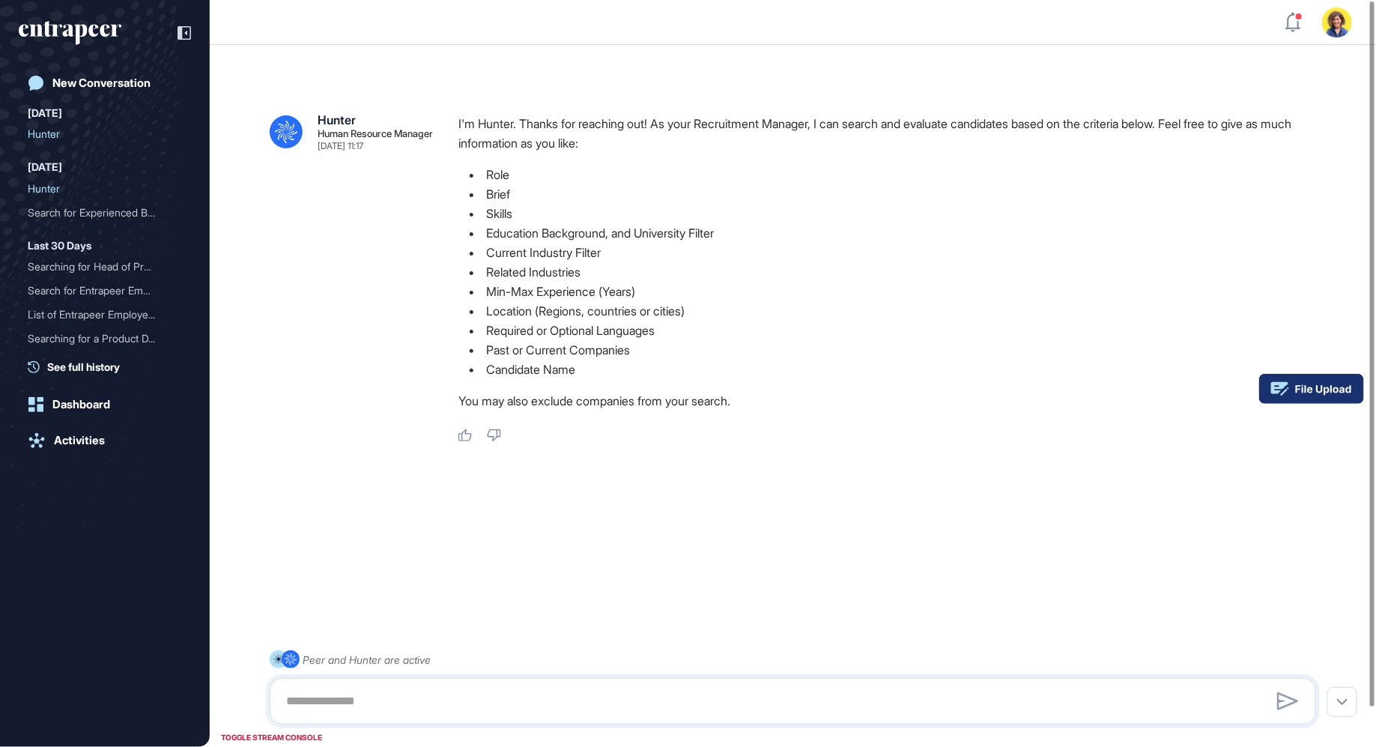
click at [1341, 393] on rect at bounding box center [1311, 389] width 105 height 30
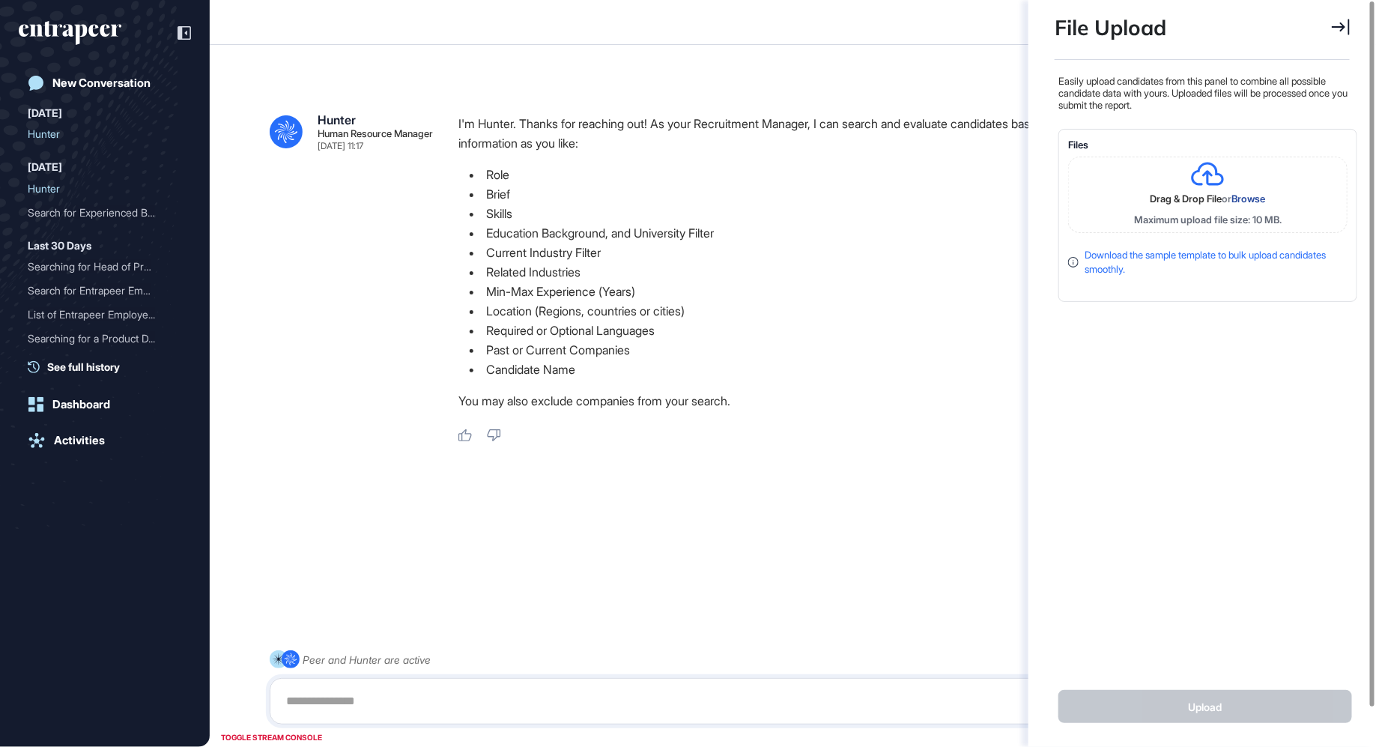
scroll to position [6, 1]
click at [69, 84] on div "New Conversation" at bounding box center [101, 82] width 98 height 13
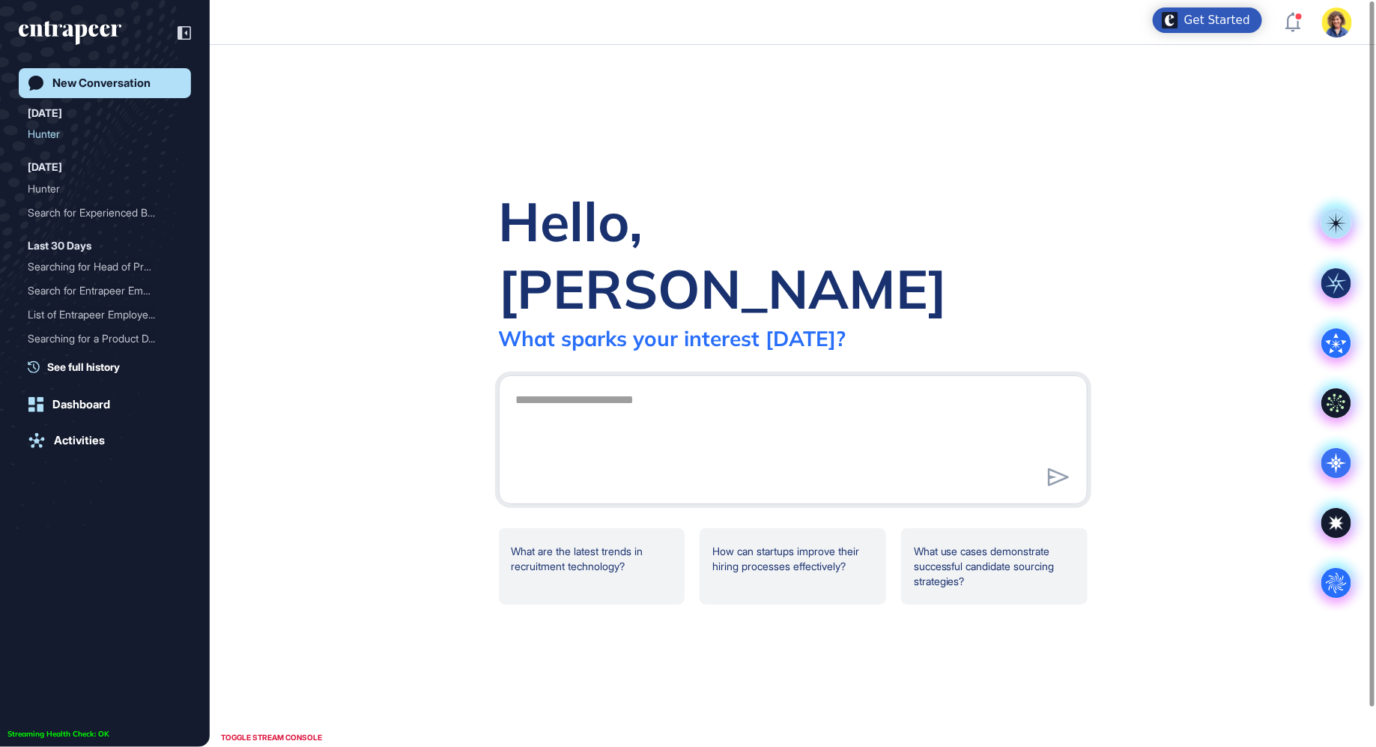
click at [106, 16] on div "New Conversation [DATE] Hunter [DATE] Hunter Search for Experienced Bu... Last …" at bounding box center [105, 373] width 210 height 747
click at [106, 23] on icon "entrapeer-logo" at bounding box center [70, 33] width 103 height 24
